Goal: Navigation & Orientation: Find specific page/section

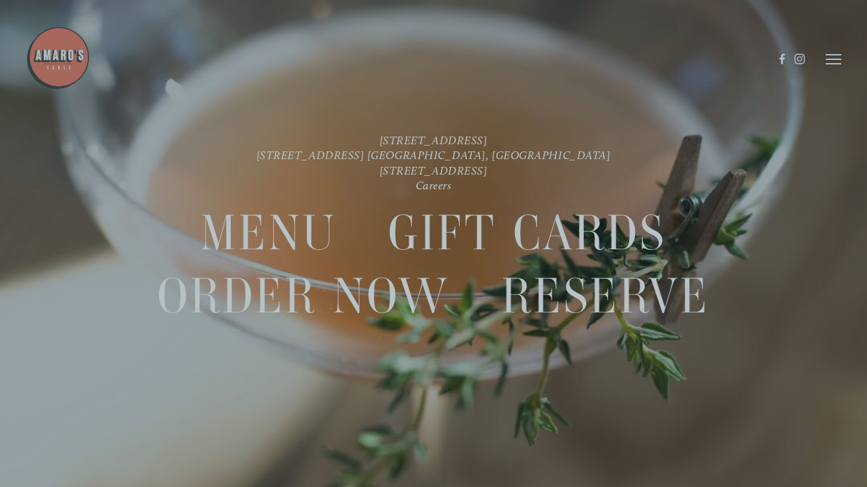
scroll to position [27, 0]
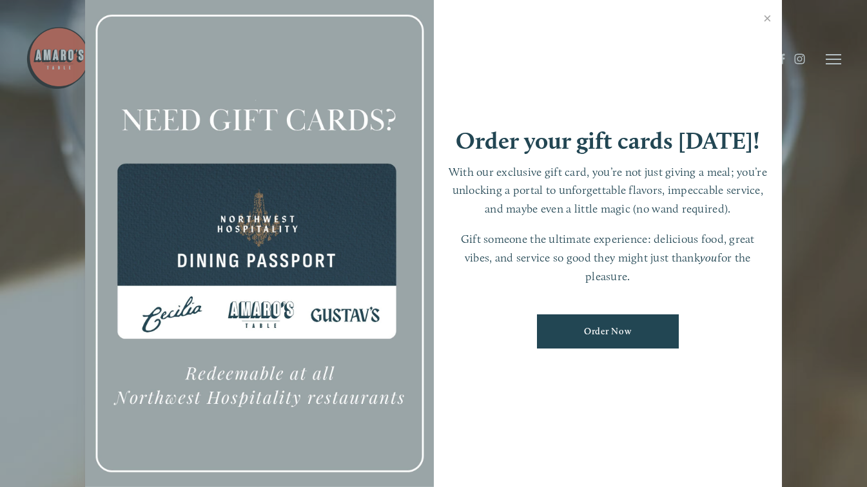
click at [771, 20] on link "Close" at bounding box center [767, 20] width 25 height 36
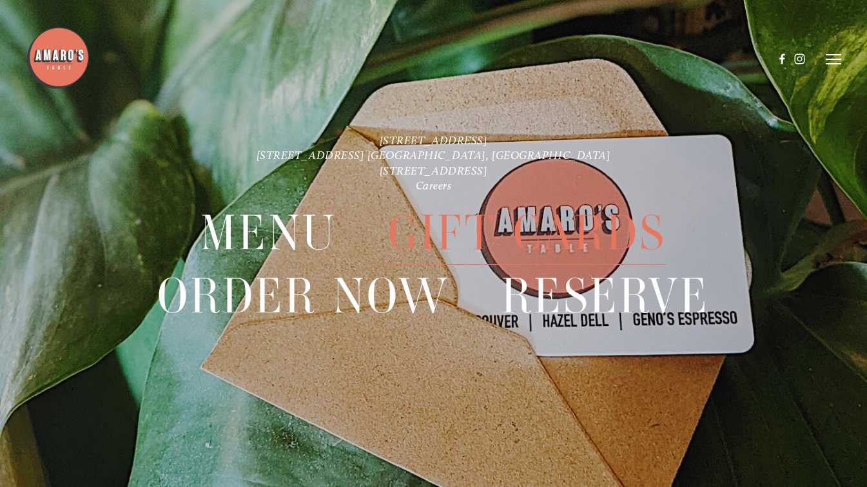
scroll to position [0, 0]
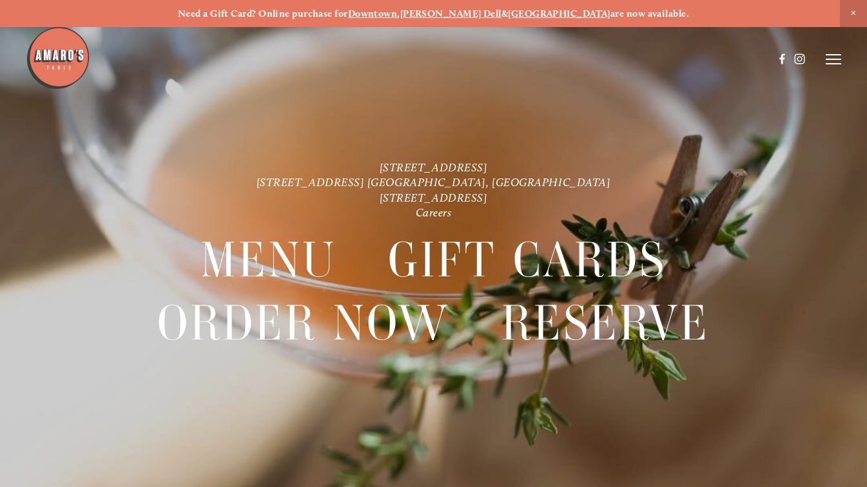
click at [830, 59] on line at bounding box center [833, 59] width 15 height 0
click at [610, 59] on span "Menu" at bounding box center [608, 59] width 24 height 11
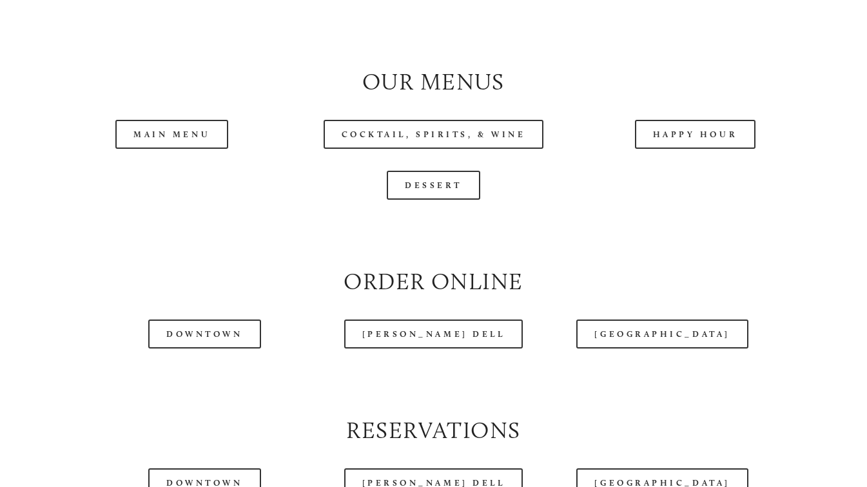
scroll to position [1289, 0]
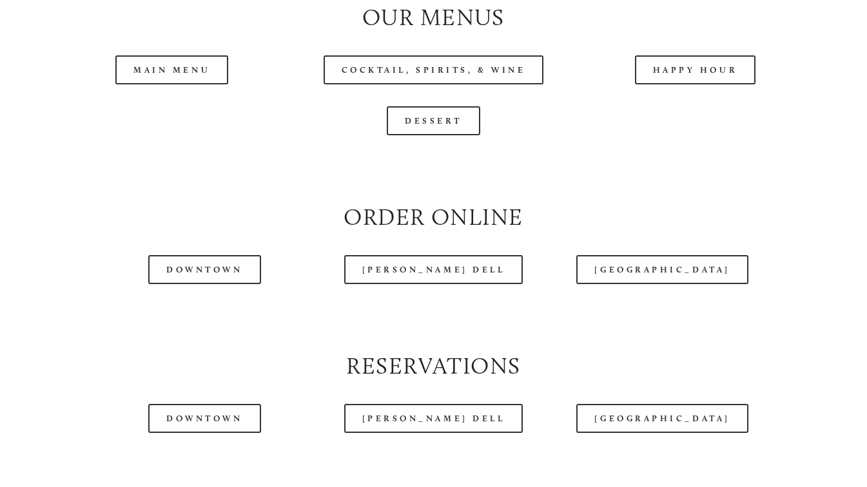
click at [160, 86] on header "Menu Order Now Visit Gallery 0" at bounding box center [433, 27] width 815 height 119
click at [164, 80] on header "Menu Order Now Visit Gallery 0" at bounding box center [433, 27] width 815 height 119
click at [194, 81] on header "Menu Order Now Visit Gallery 0" at bounding box center [433, 27] width 815 height 119
click at [154, 77] on header "Menu Order Now Visit Gallery 0" at bounding box center [433, 27] width 815 height 119
click at [192, 82] on header "Menu Order Now Visit Gallery 0" at bounding box center [433, 27] width 815 height 119
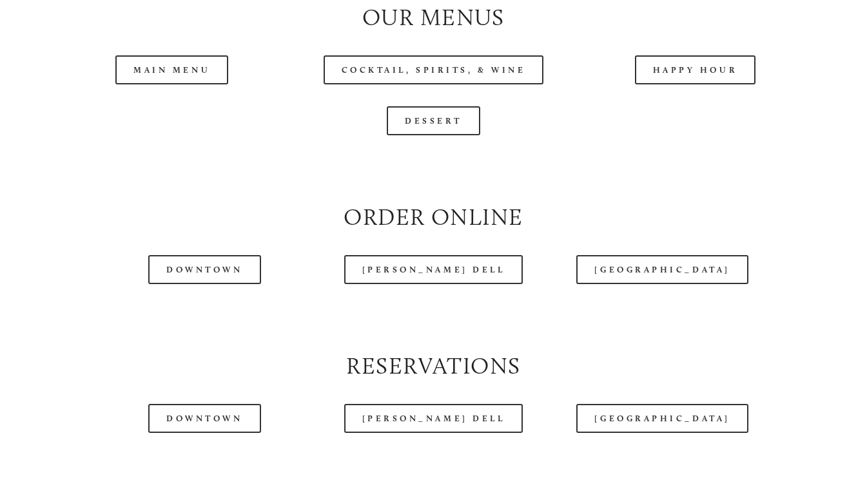
click at [165, 84] on link "Main Menu" at bounding box center [171, 69] width 113 height 29
